Goal: Find specific fact: Find specific fact

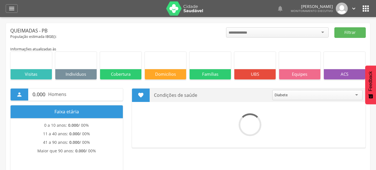
click at [13, 9] on icon "" at bounding box center [11, 8] width 7 height 7
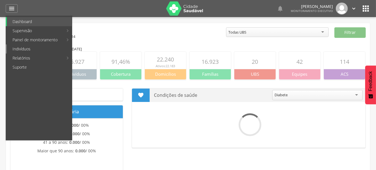
click at [19, 50] on link "Indivíduos" at bounding box center [39, 48] width 65 height 9
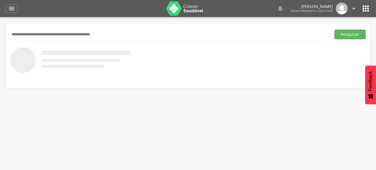
click at [67, 32] on input "text" at bounding box center [169, 35] width 318 height 10
type input "**********"
click at [334, 30] on button "Pesquisar" at bounding box center [349, 35] width 31 height 10
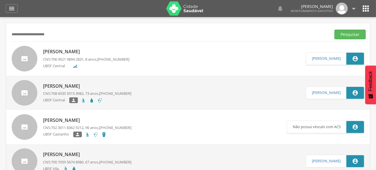
click at [86, 51] on p "[PERSON_NAME]" at bounding box center [86, 51] width 86 height 7
type input "**********"
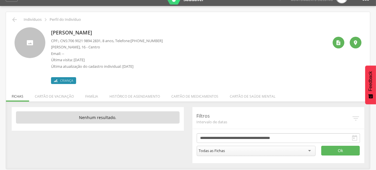
scroll to position [17, 0]
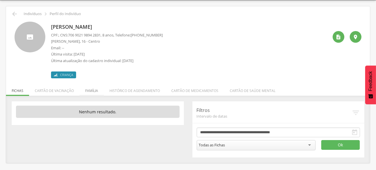
click at [94, 90] on li "Família" at bounding box center [91, 89] width 24 height 13
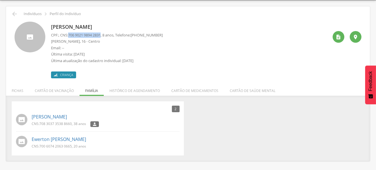
drag, startPoint x: 75, startPoint y: 35, endPoint x: 104, endPoint y: 35, distance: 29.0
click at [100, 35] on span "706 9021 9894 2831" at bounding box center [84, 34] width 32 height 5
copy span "706 9021 9894 2831"
click at [58, 35] on p "CPF: , CNS: [PHONE_NUMBER] , 8 anos, Telefone: [PHONE_NUMBER]" at bounding box center [107, 34] width 112 height 5
click at [154, 60] on p "Última atualização do cadastro individual: [DATE]" at bounding box center [107, 60] width 112 height 5
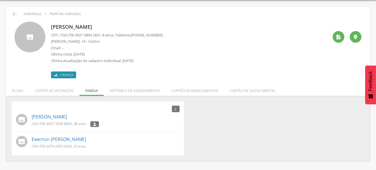
click at [74, 26] on p "[PERSON_NAME]" at bounding box center [107, 26] width 112 height 7
copy div "[PERSON_NAME]"
